Goal: Task Accomplishment & Management: Manage account settings

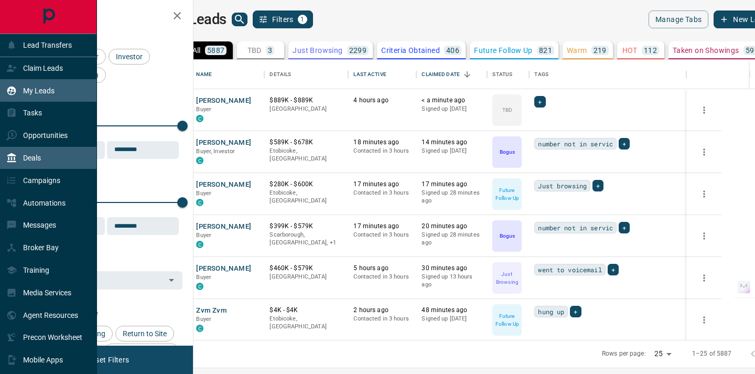
scroll to position [280, 557]
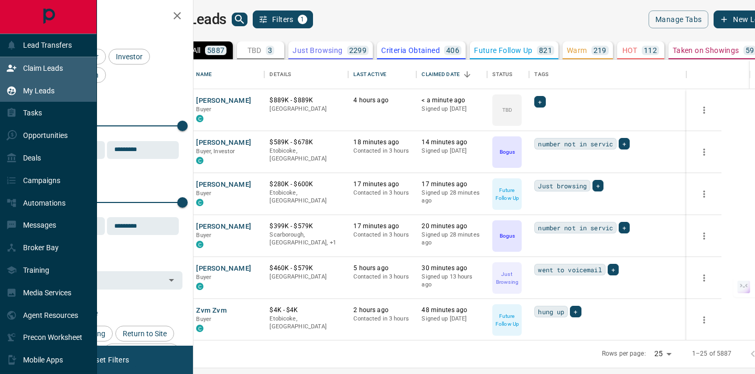
click at [65, 70] on div "Claim Leads" at bounding box center [48, 68] width 97 height 23
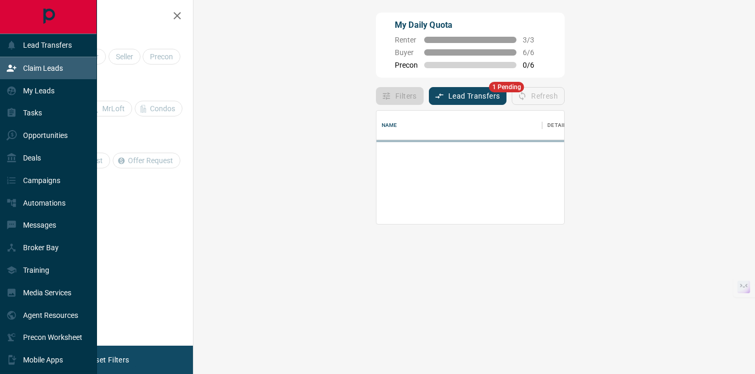
scroll to position [71, 539]
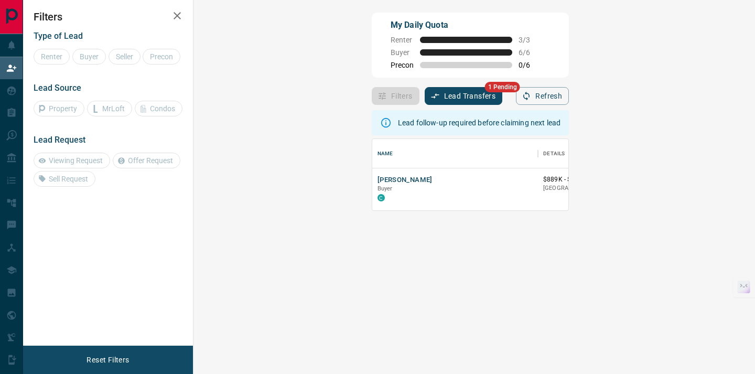
click at [425, 98] on button "Lead Transfers" at bounding box center [464, 96] width 78 height 18
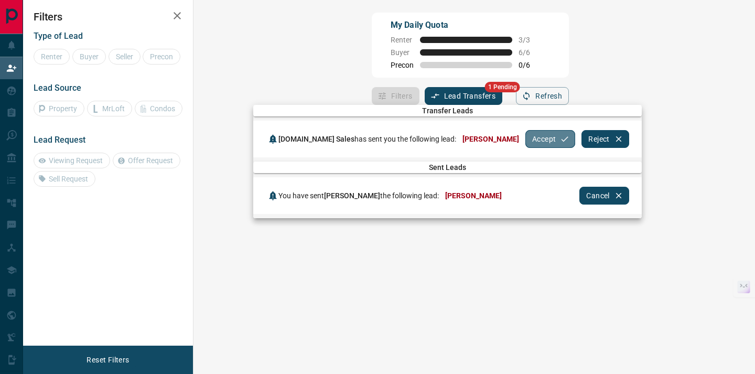
click at [526, 135] on button "Accept" at bounding box center [551, 139] width 50 height 18
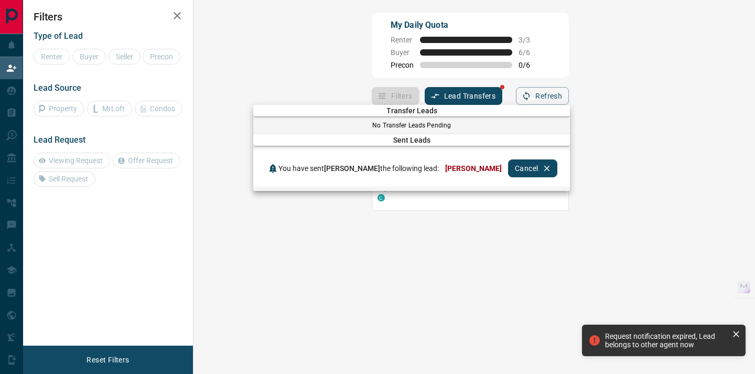
click at [353, 264] on div at bounding box center [377, 187] width 755 height 374
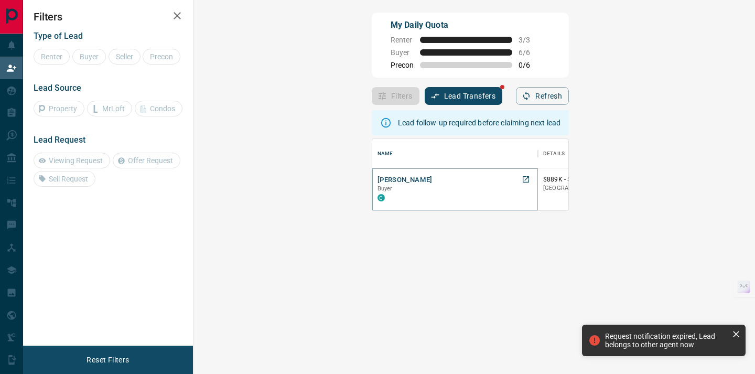
click at [378, 176] on button "[PERSON_NAME]" at bounding box center [405, 180] width 55 height 10
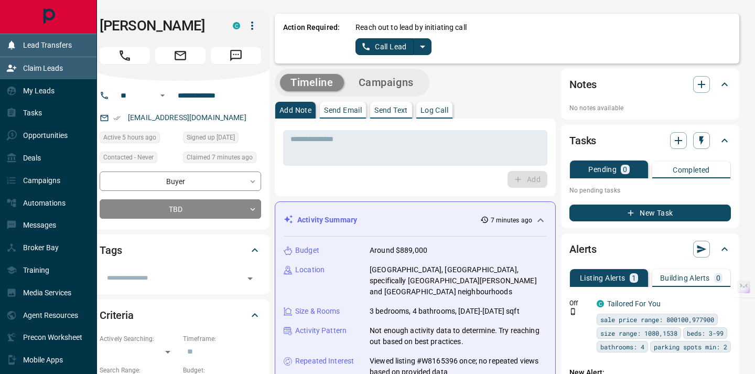
scroll to position [283, 539]
click at [47, 17] on icon "Main Page" at bounding box center [49, 17] width 24 height 24
